Goal: Book appointment/travel/reservation

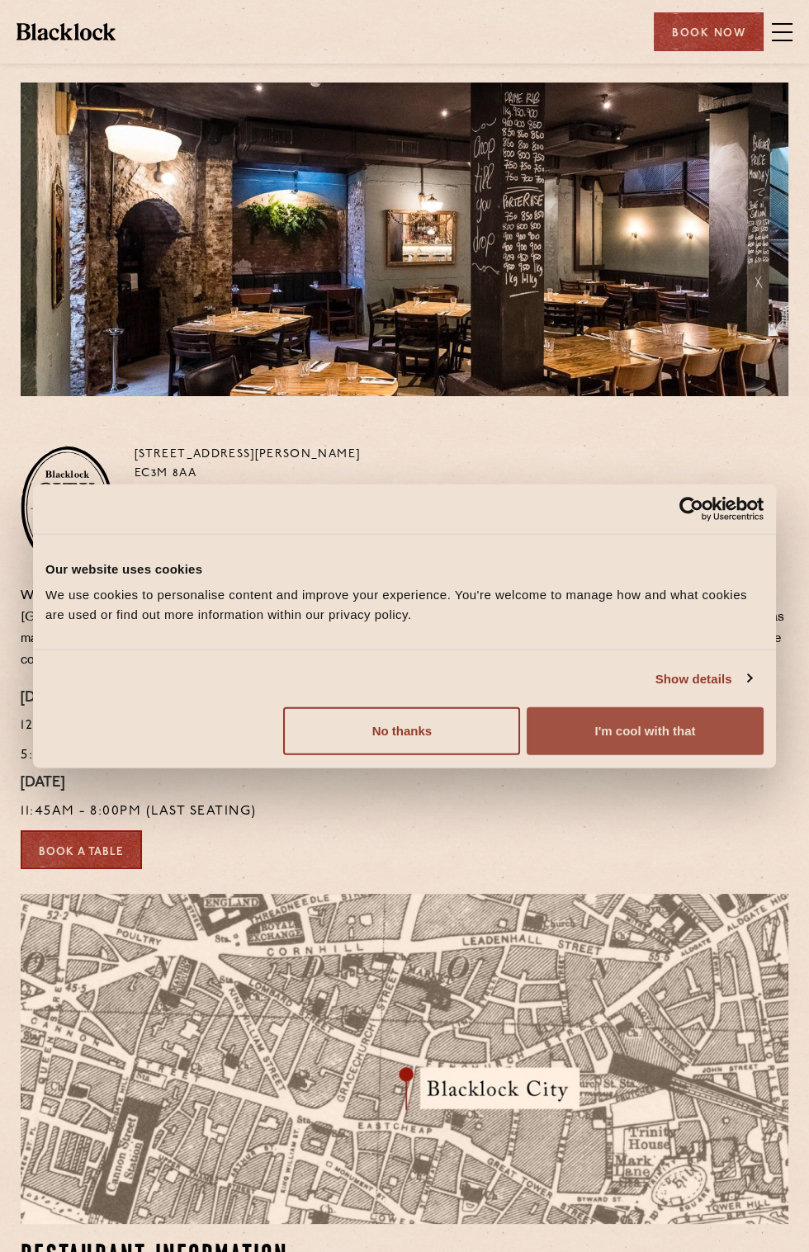
click at [694, 751] on button "I'm cool with that" at bounding box center [645, 731] width 237 height 48
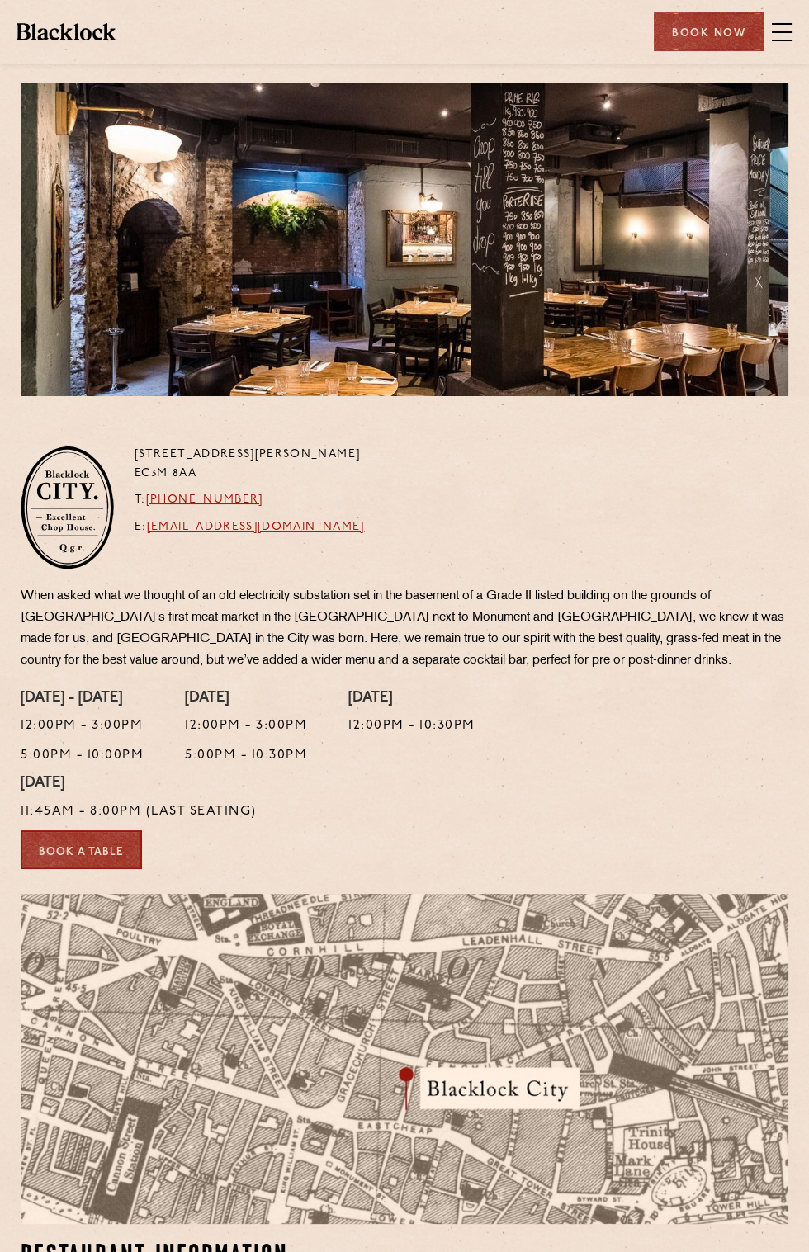
click at [195, 291] on div at bounding box center [405, 240] width 768 height 314
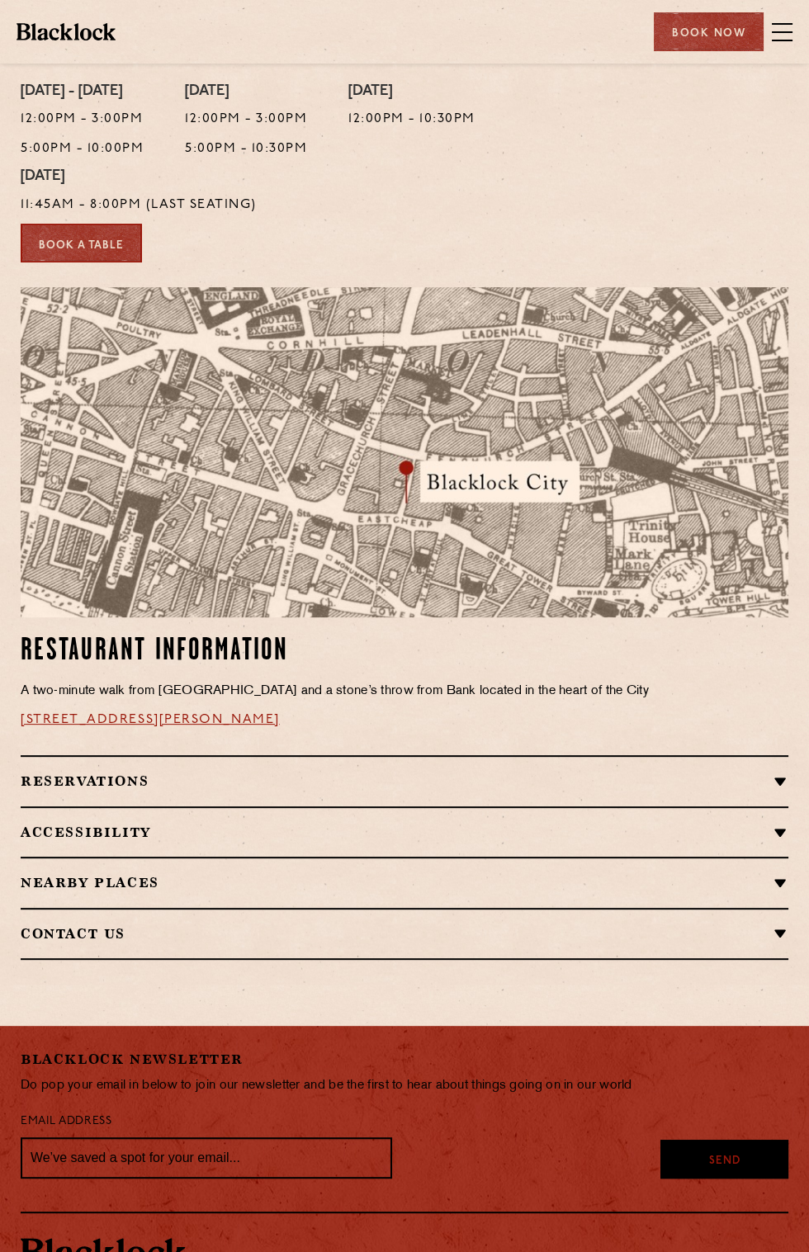
scroll to position [624, 0]
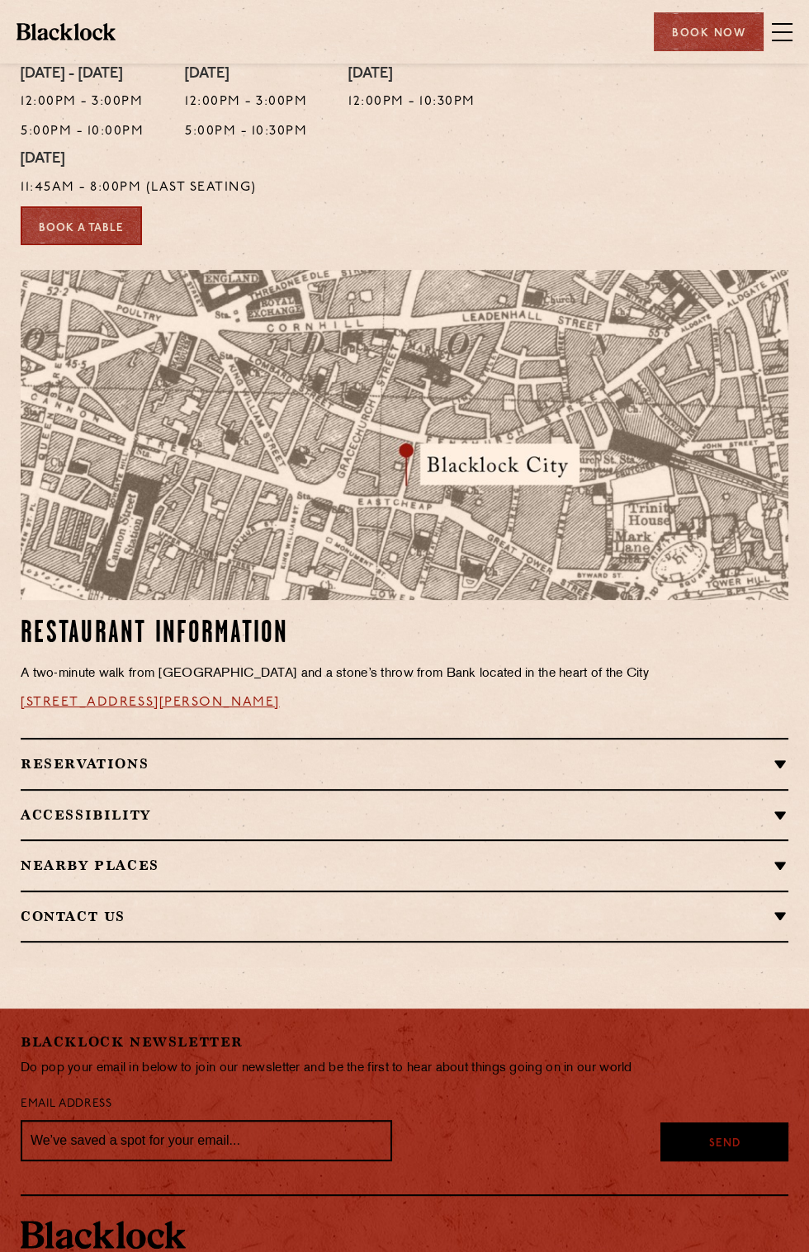
click at [778, 865] on h2 "Nearby Places" at bounding box center [405, 866] width 768 height 16
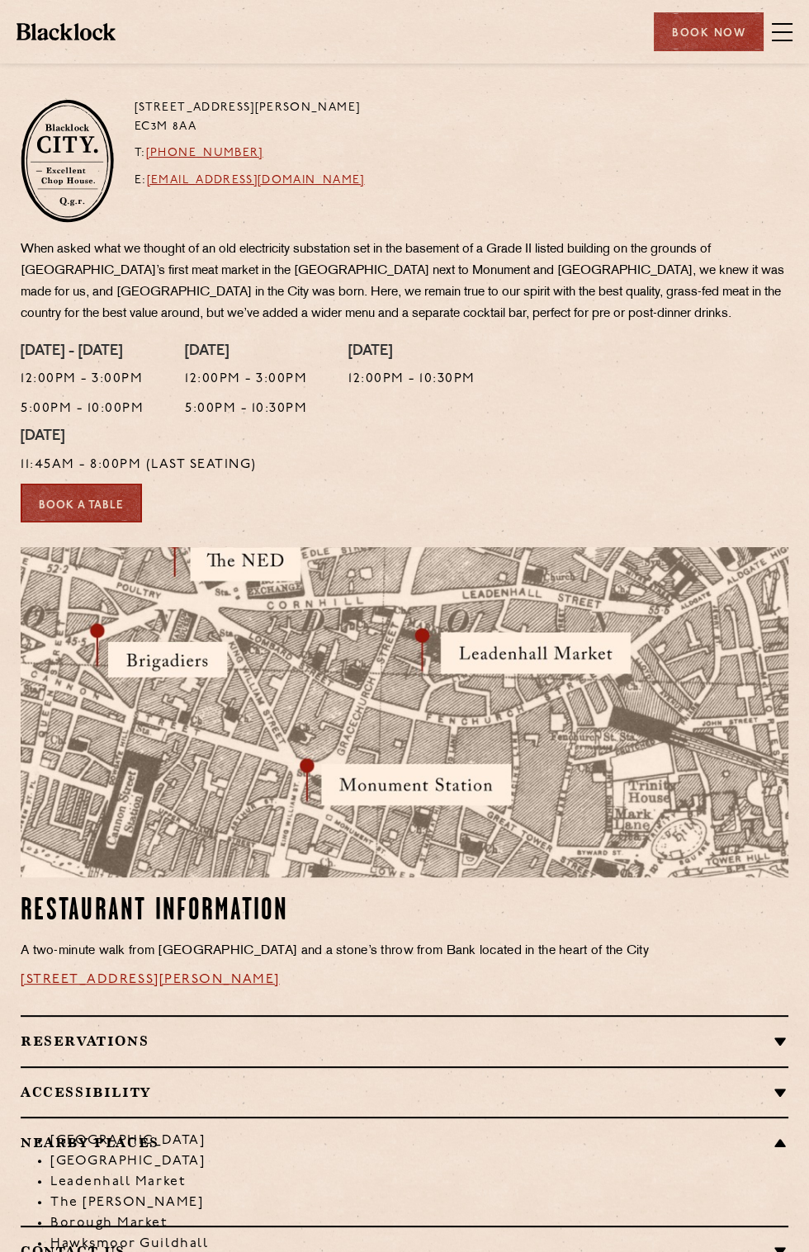
scroll to position [344, 0]
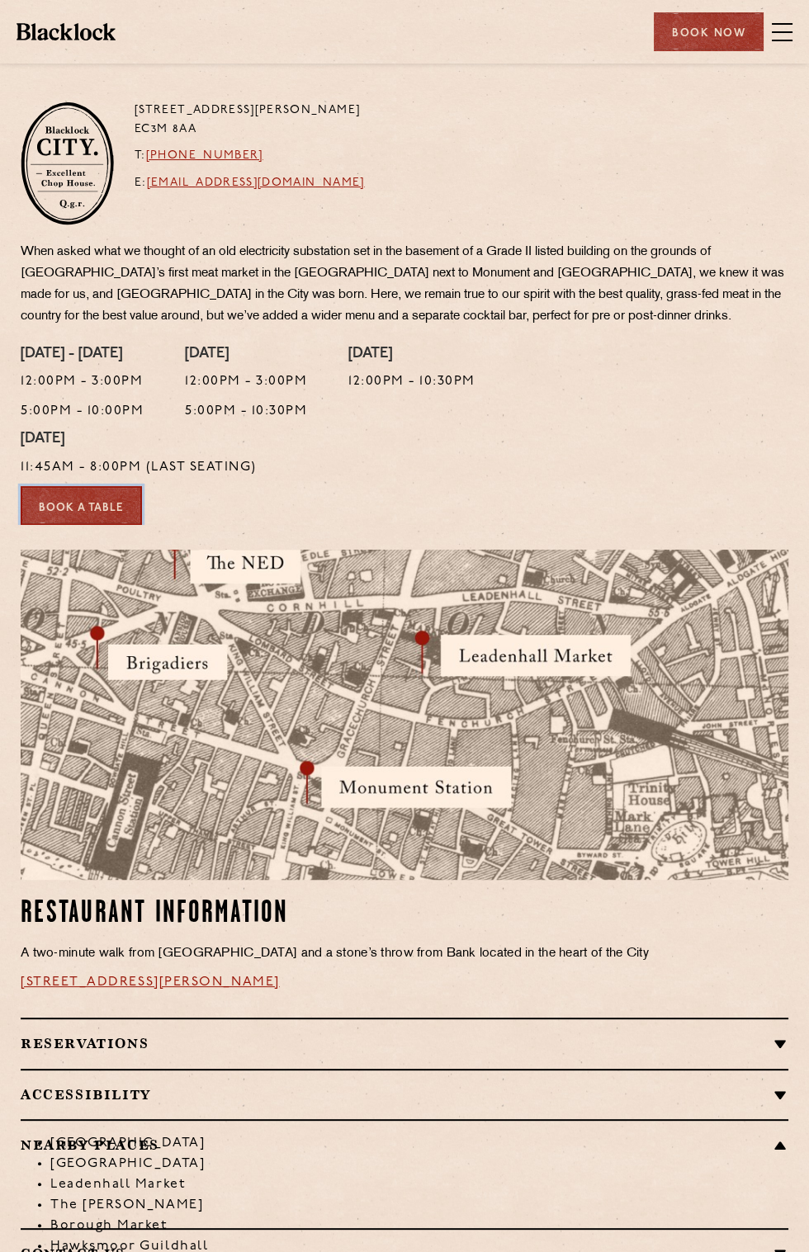
click at [66, 513] on link "Book a Table" at bounding box center [81, 505] width 121 height 39
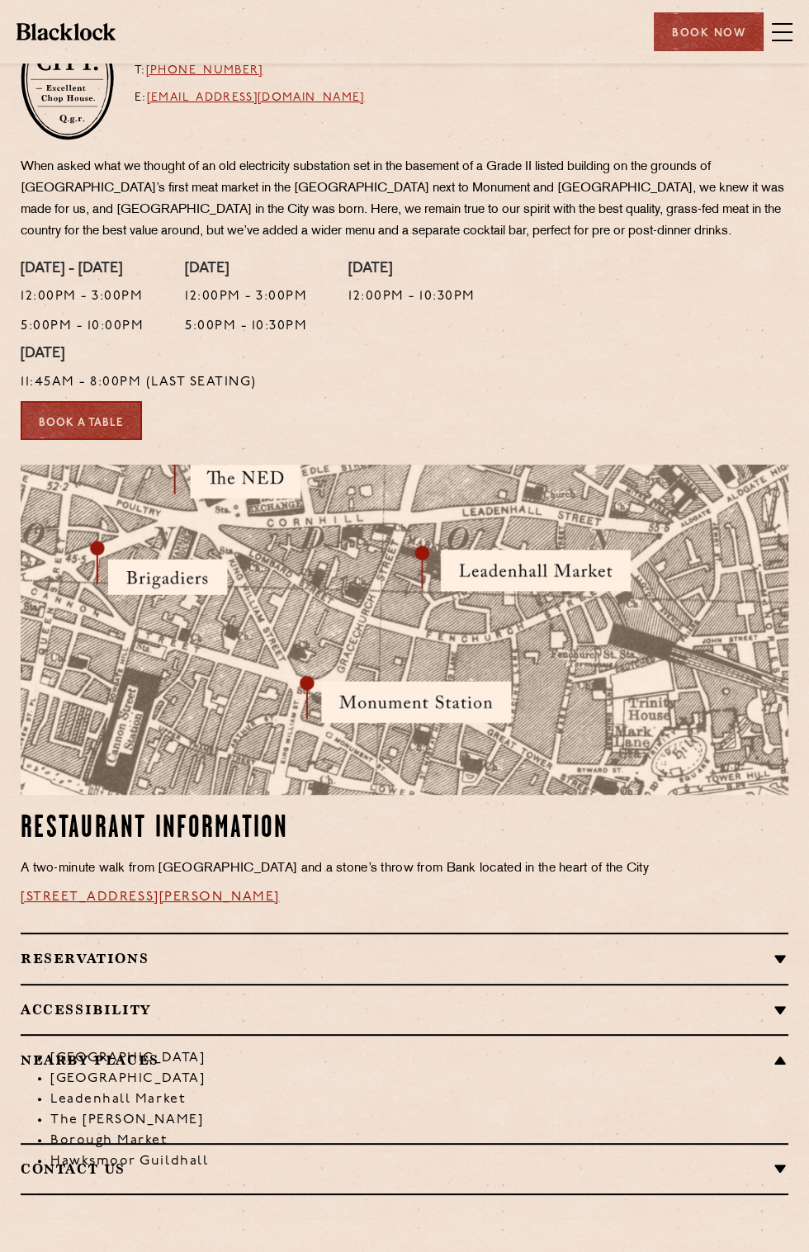
scroll to position [446, 0]
